Goal: Task Accomplishment & Management: Use online tool/utility

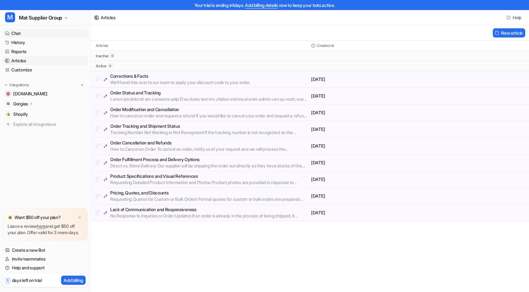
click at [40, 33] on link "Chat" at bounding box center [45, 33] width 85 height 9
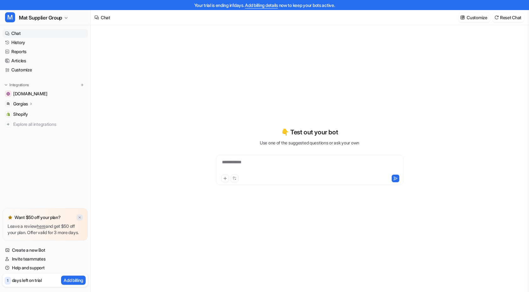
click at [80, 216] on img at bounding box center [80, 218] width 4 height 4
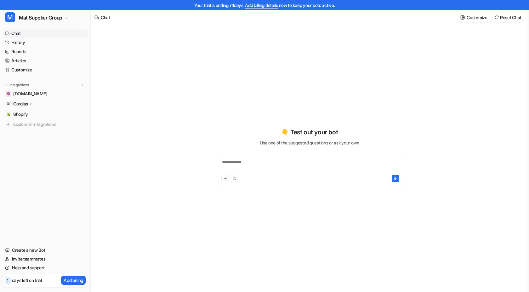
click at [197, 170] on div "**********" at bounding box center [310, 157] width 232 height 58
click at [137, 158] on div "**********" at bounding box center [310, 163] width 438 height 277
